Goal: Information Seeking & Learning: Check status

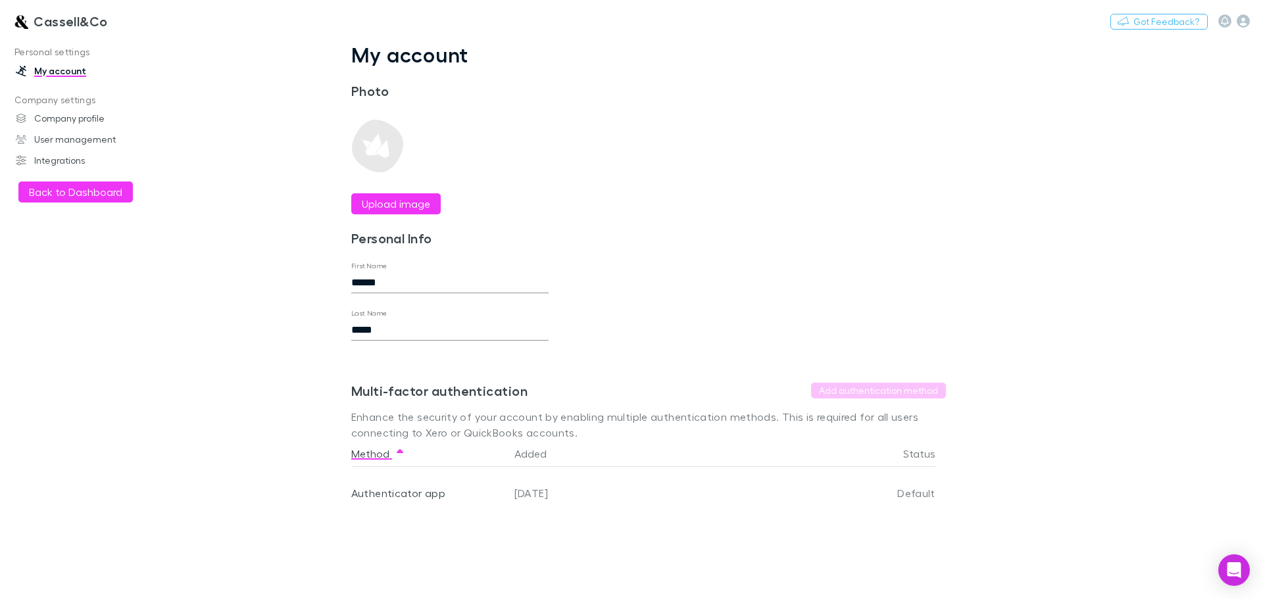
click at [68, 32] on link "Cassell&Co" at bounding box center [60, 21] width 110 height 32
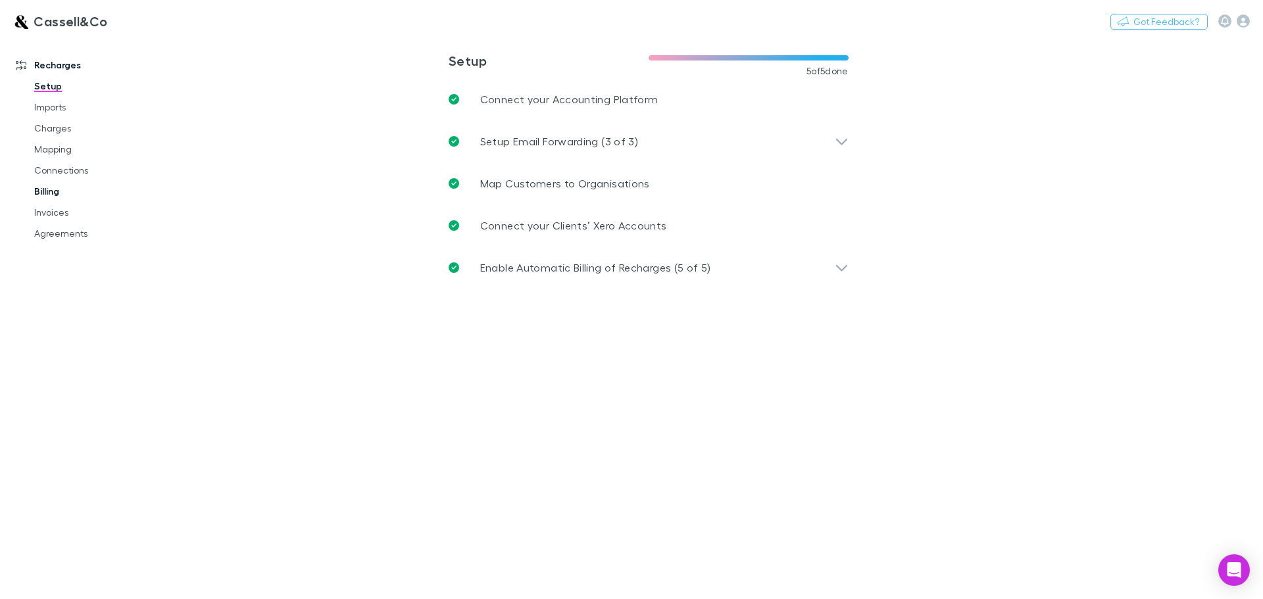
click at [47, 193] on link "Billing" at bounding box center [99, 191] width 157 height 21
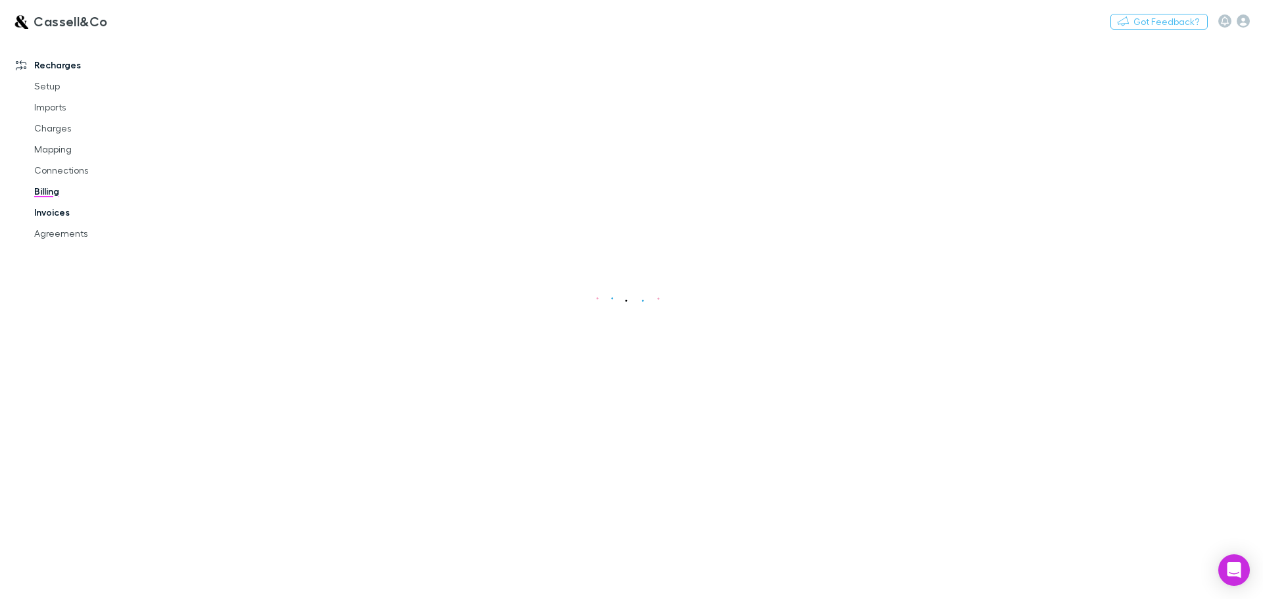
click at [51, 211] on link "Invoices" at bounding box center [99, 212] width 157 height 21
click at [696, 82] on button "Search" at bounding box center [675, 84] width 60 height 16
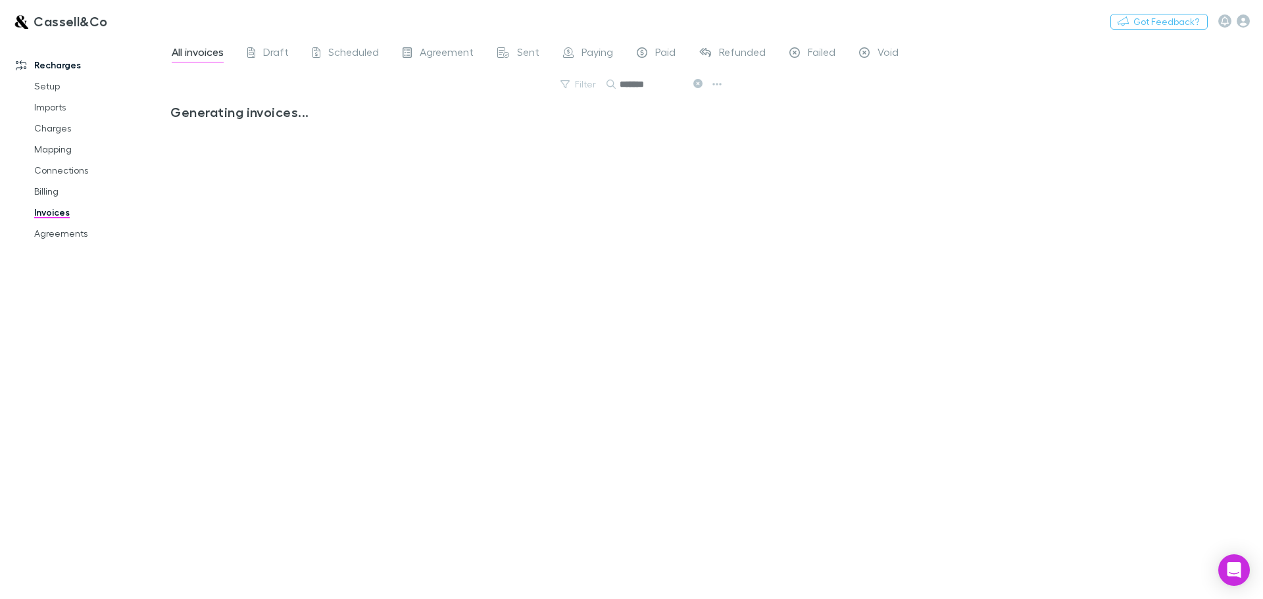
type input "*******"
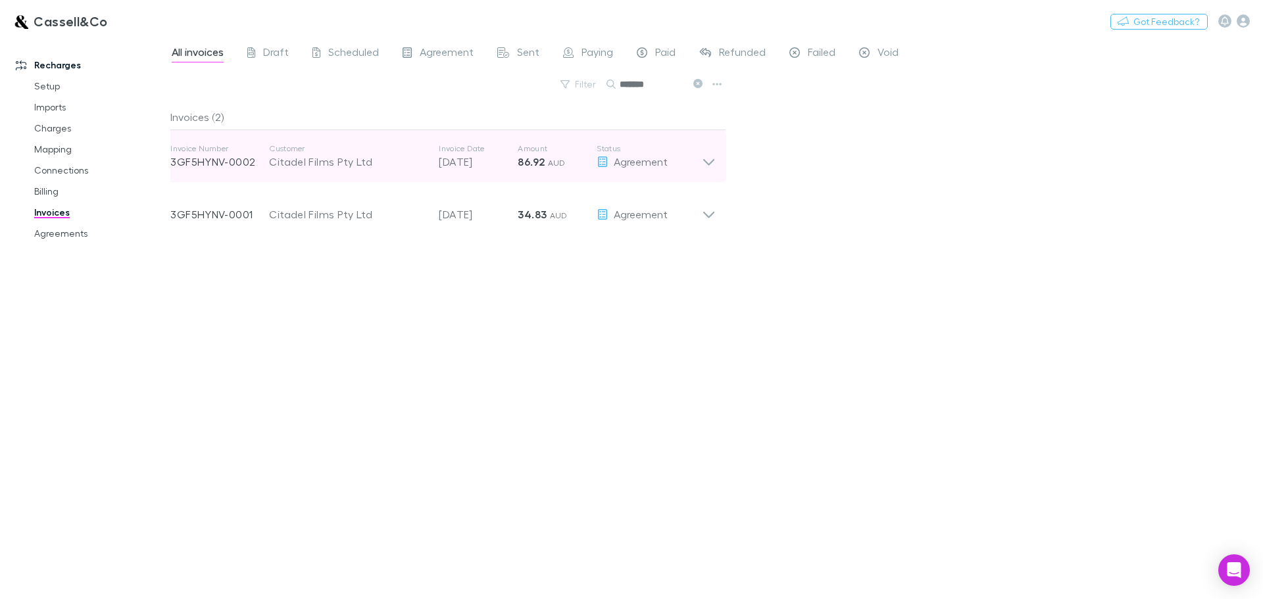
click at [715, 156] on icon at bounding box center [709, 156] width 14 height 26
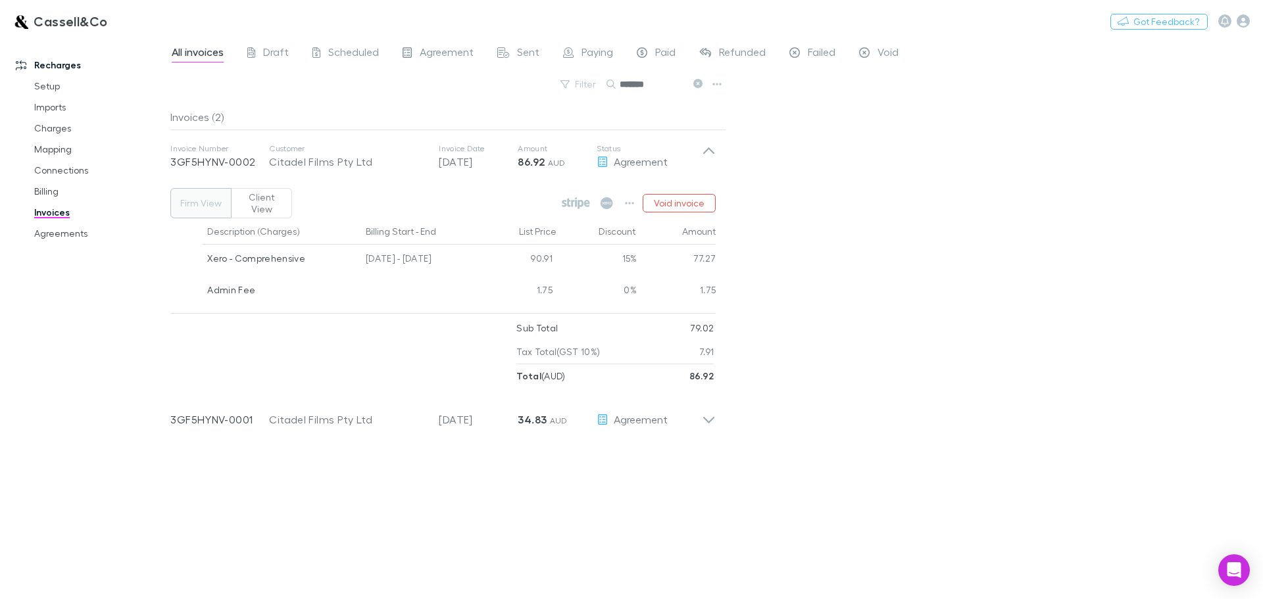
drag, startPoint x: 368, startPoint y: 247, endPoint x: 462, endPoint y: 247, distance: 94.0
click at [462, 247] on div "[DATE] - [DATE]" at bounding box center [419, 261] width 118 height 32
click at [404, 251] on div "[DATE] - [DATE]" at bounding box center [419, 261] width 118 height 32
drag, startPoint x: 366, startPoint y: 245, endPoint x: 458, endPoint y: 247, distance: 92.7
click at [458, 247] on div "[DATE] - [DATE]" at bounding box center [419, 261] width 118 height 32
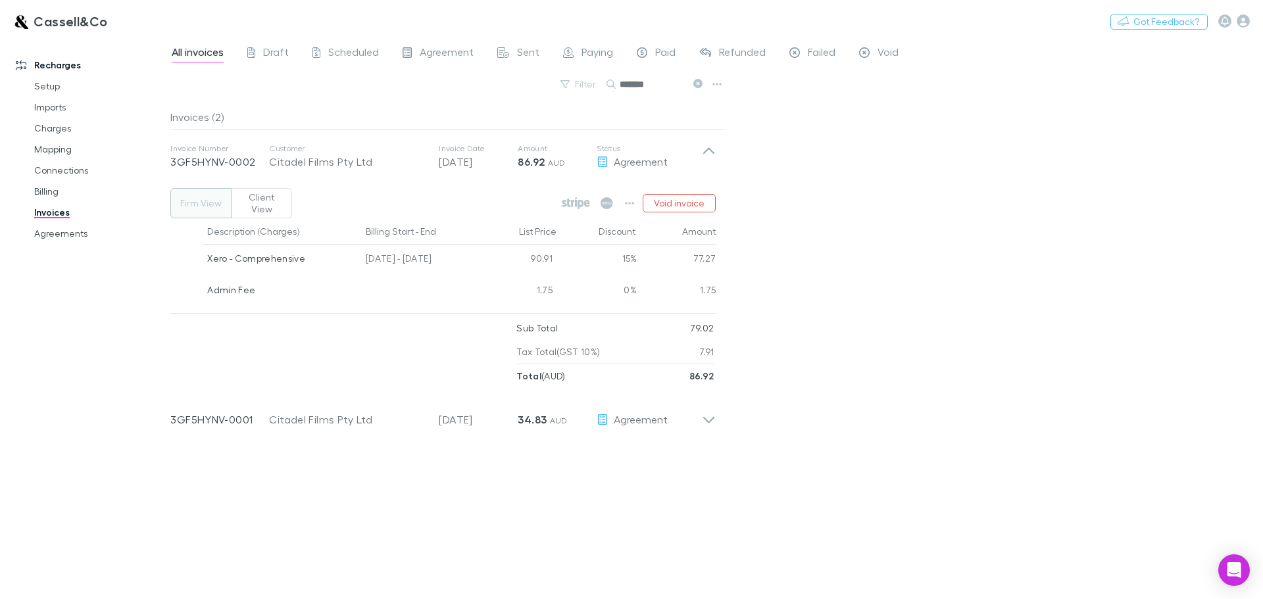
copy div "[DATE] - [DATE]"
click at [257, 195] on button "Client View" at bounding box center [261, 203] width 61 height 30
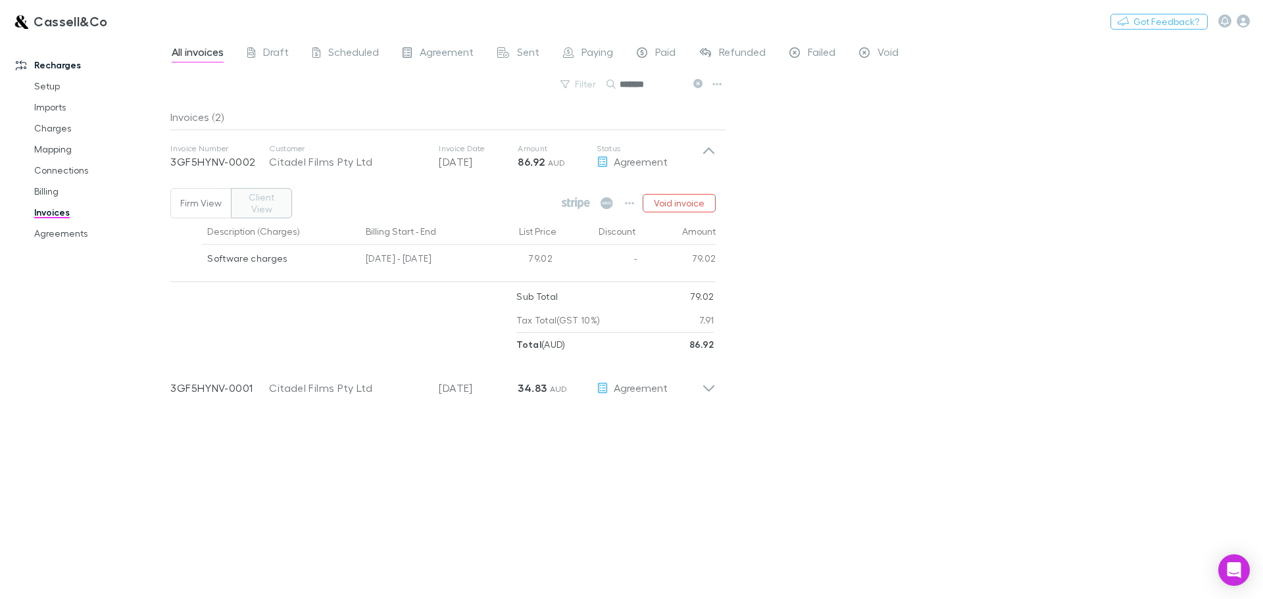
type button "client"
